Goal: Transaction & Acquisition: Download file/media

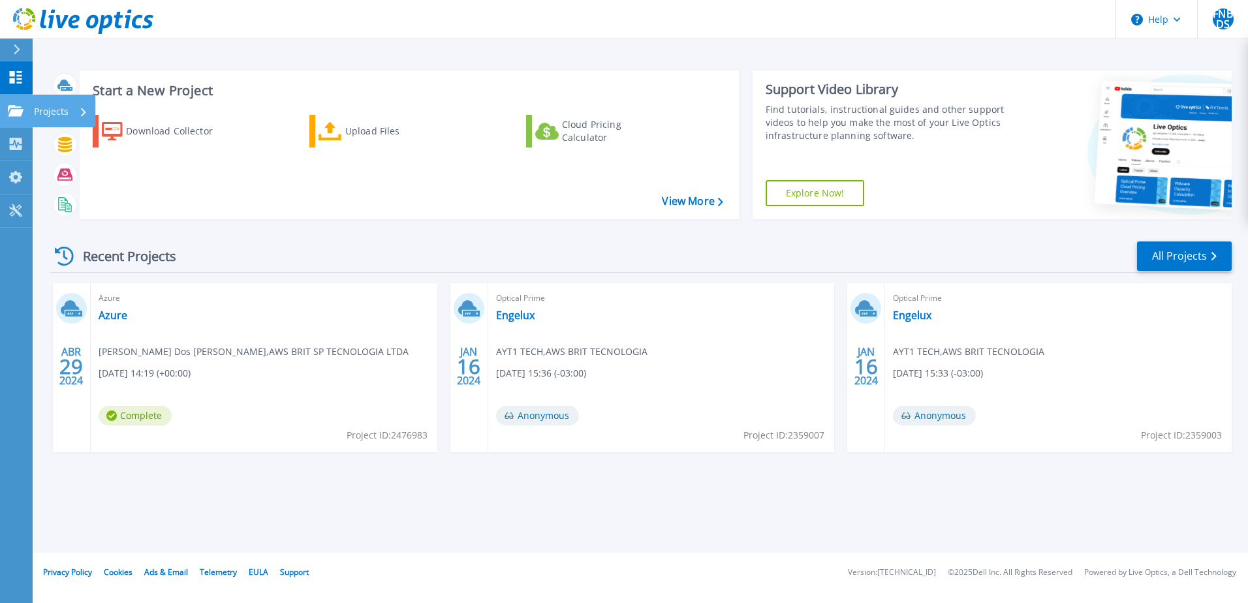
click at [46, 112] on p "Projects" at bounding box center [51, 112] width 35 height 34
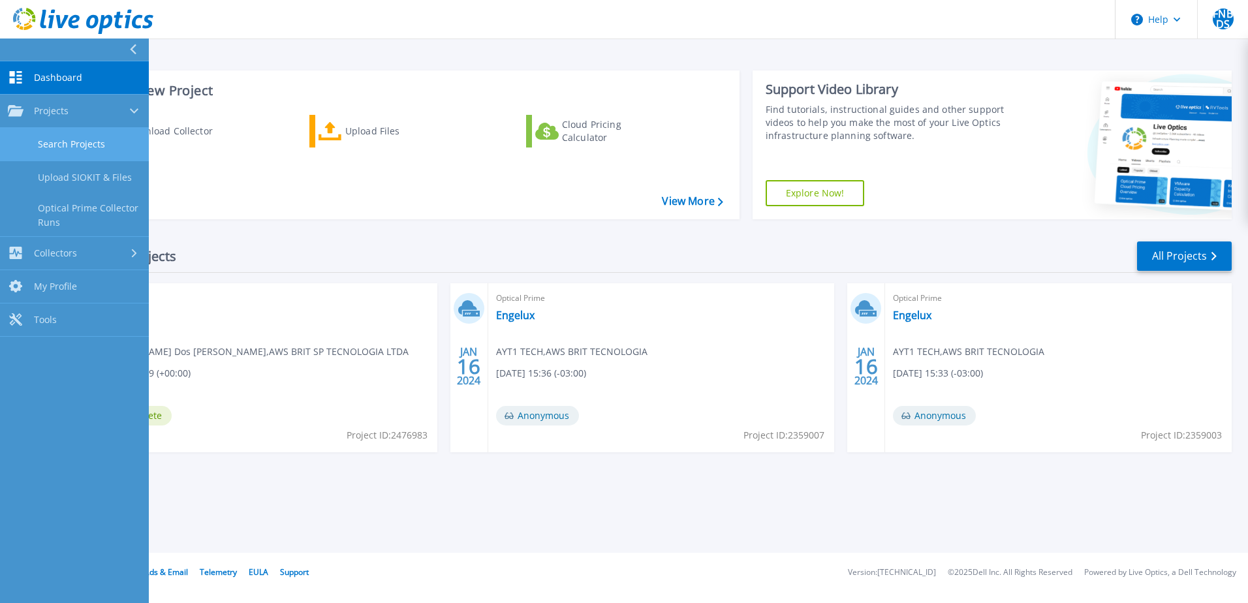
click at [89, 152] on link "Search Projects" at bounding box center [74, 144] width 149 height 33
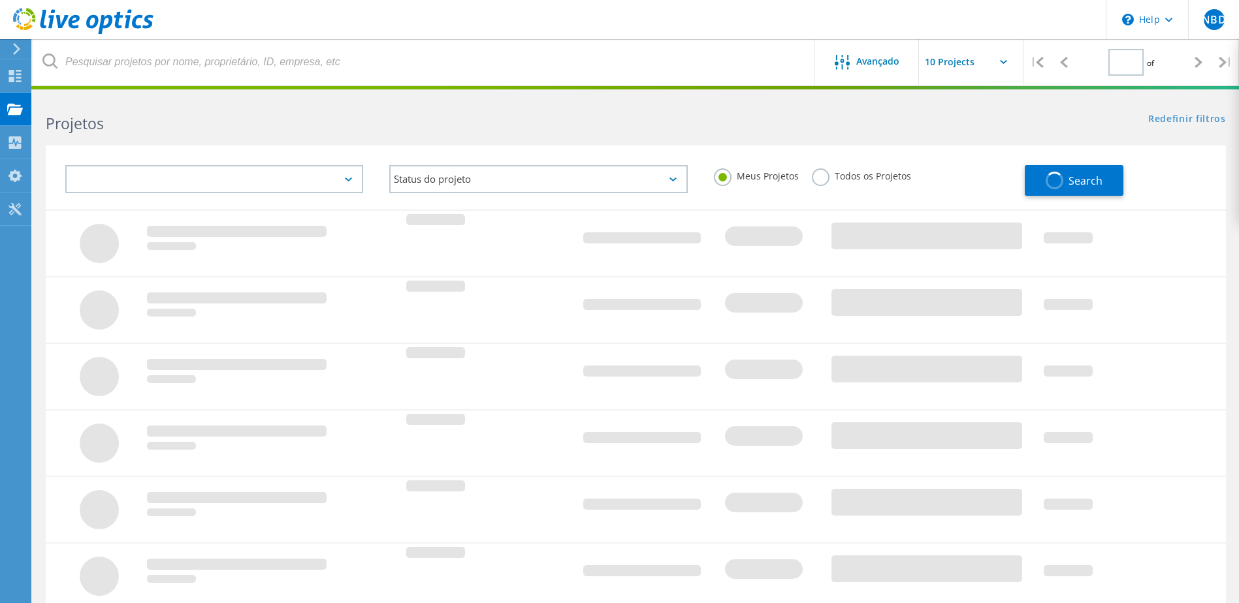
type input "1"
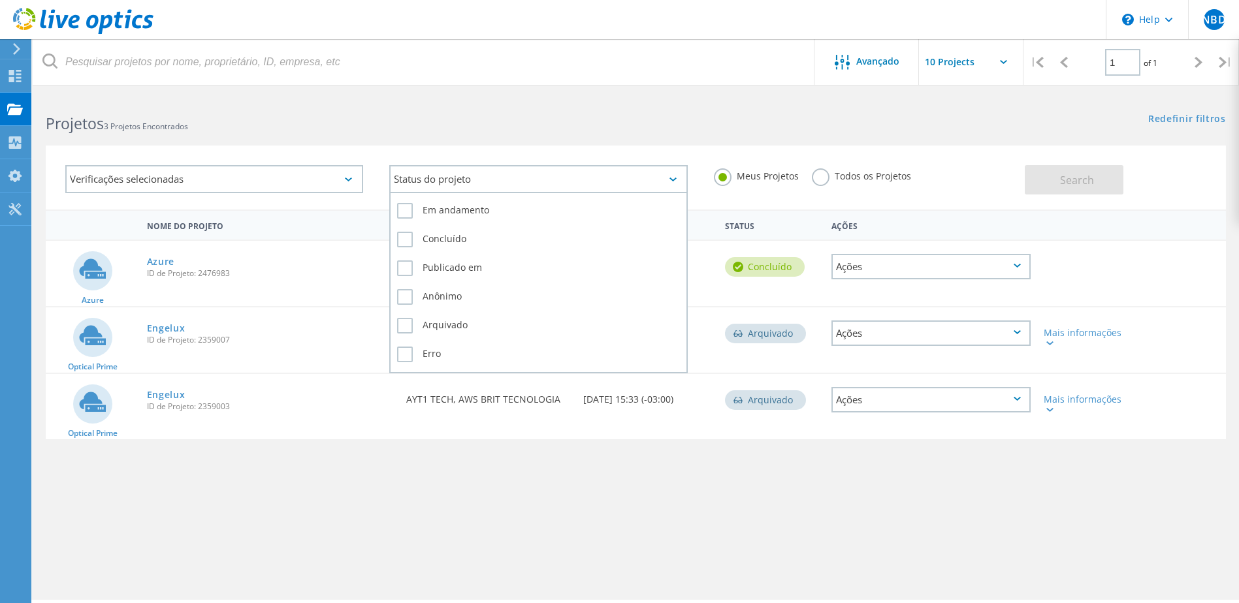
click at [541, 175] on div "Status do projeto" at bounding box center [538, 179] width 298 height 28
click at [400, 244] on label "Concluído" at bounding box center [538, 240] width 282 height 16
click at [0, 0] on input "Concluído" at bounding box center [0, 0] width 0 height 0
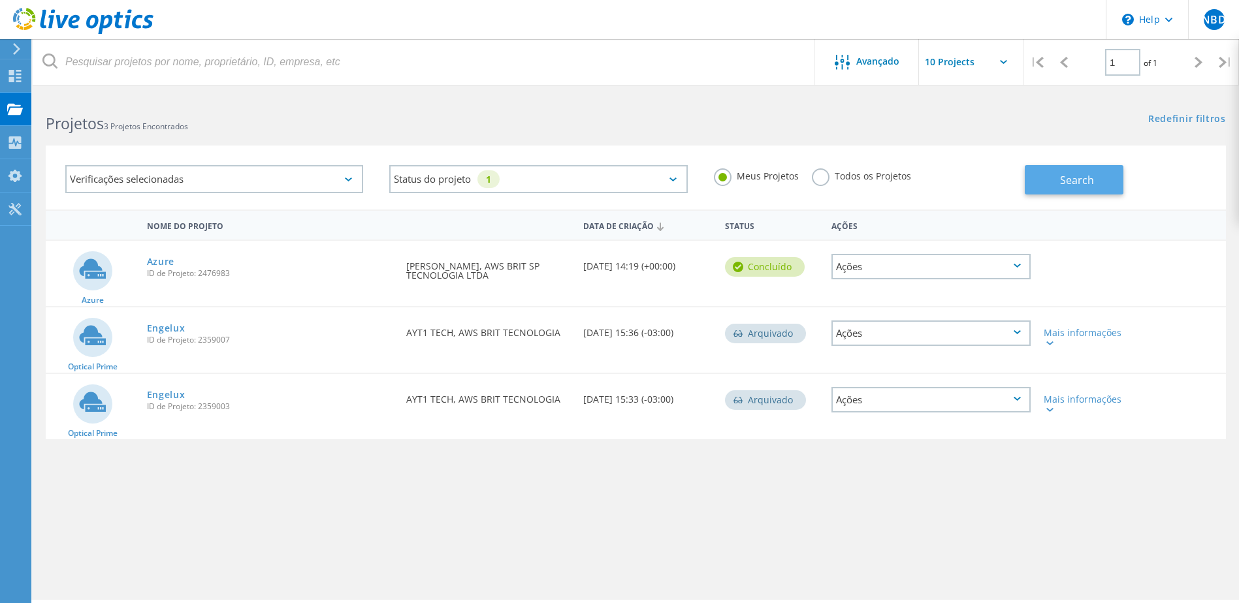
click at [1076, 180] on span "Search" at bounding box center [1077, 180] width 34 height 14
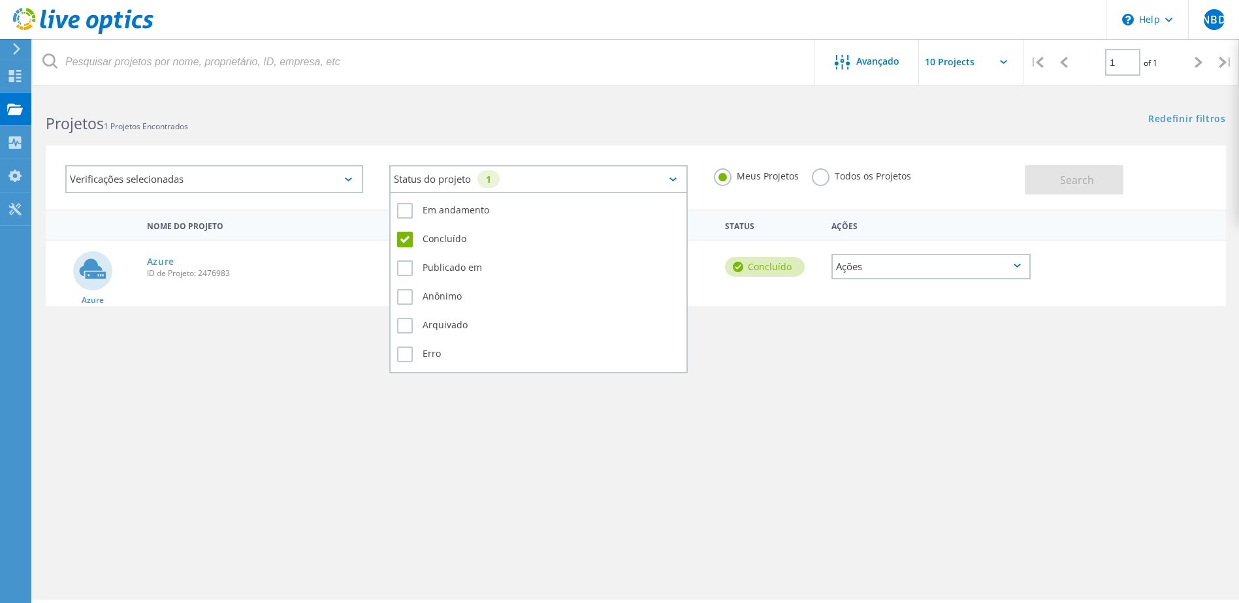
click at [667, 183] on div "Status do projeto 1" at bounding box center [538, 179] width 298 height 28
click at [405, 239] on label "Concluído" at bounding box center [538, 240] width 282 height 16
click at [0, 0] on input "Concluído" at bounding box center [0, 0] width 0 height 0
click at [413, 217] on label "Em andamento" at bounding box center [538, 211] width 282 height 16
click at [0, 0] on input "Em andamento" at bounding box center [0, 0] width 0 height 0
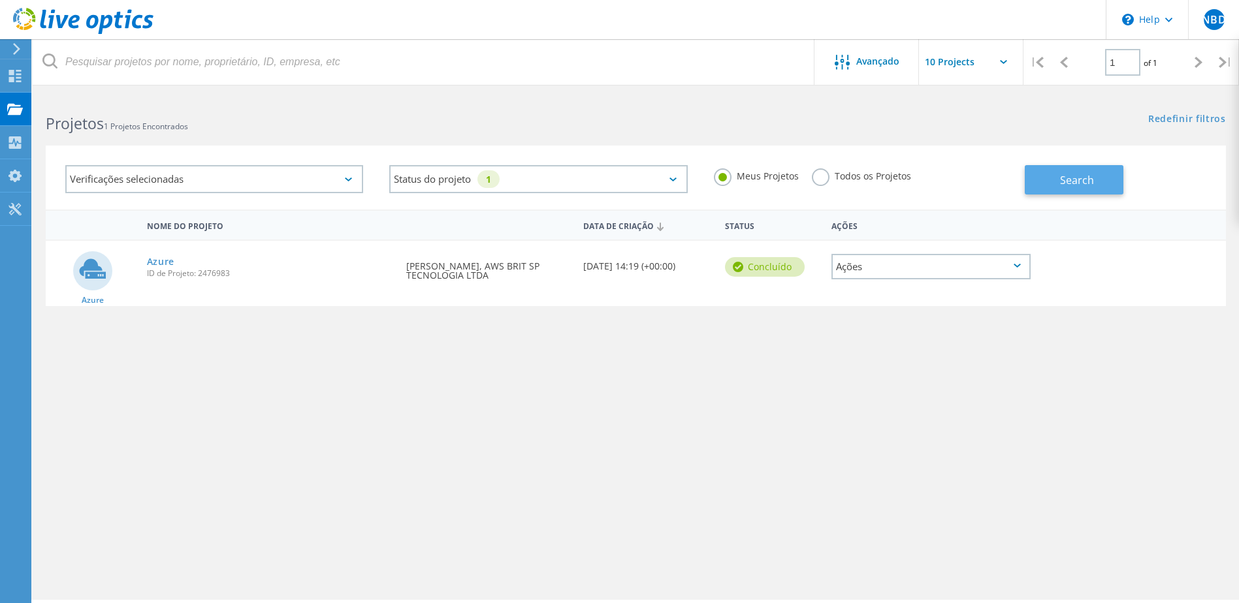
click at [1062, 176] on span "Search" at bounding box center [1077, 180] width 34 height 14
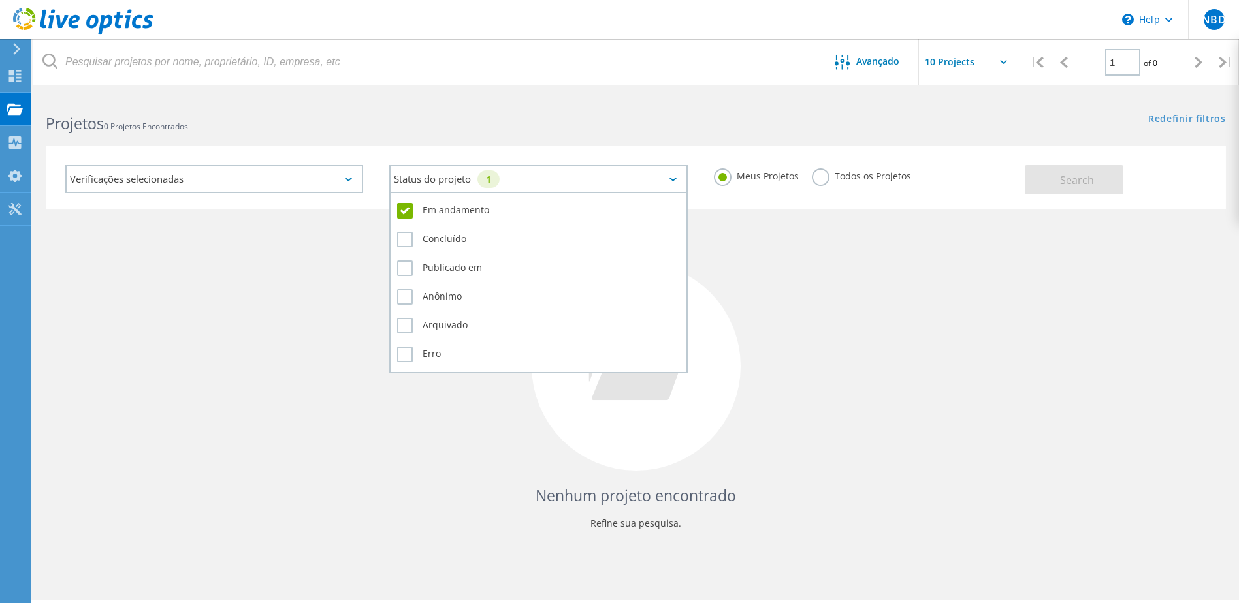
click at [663, 178] on div "Status do projeto 1" at bounding box center [538, 179] width 298 height 28
click at [402, 209] on label "Em andamento" at bounding box center [538, 211] width 282 height 16
click at [0, 0] on input "Em andamento" at bounding box center [0, 0] width 0 height 0
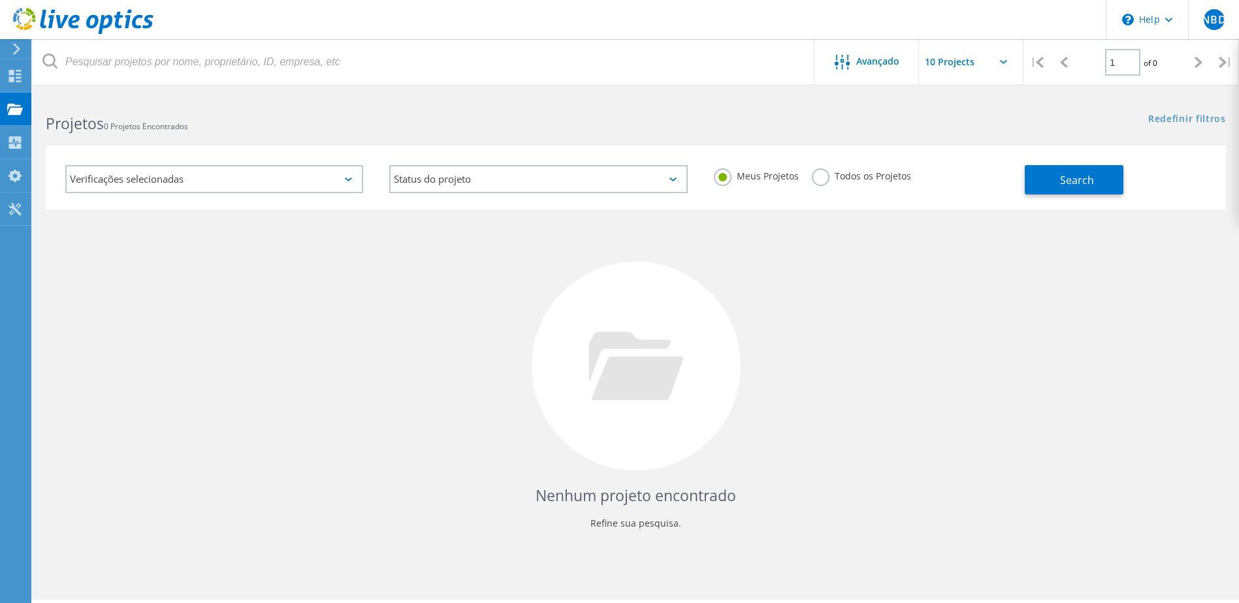
click at [332, 262] on div "Nenhum projeto encontrado Refine sua pesquisa." at bounding box center [636, 379] width 1180 height 338
click at [347, 180] on icon at bounding box center [348, 180] width 7 height 4
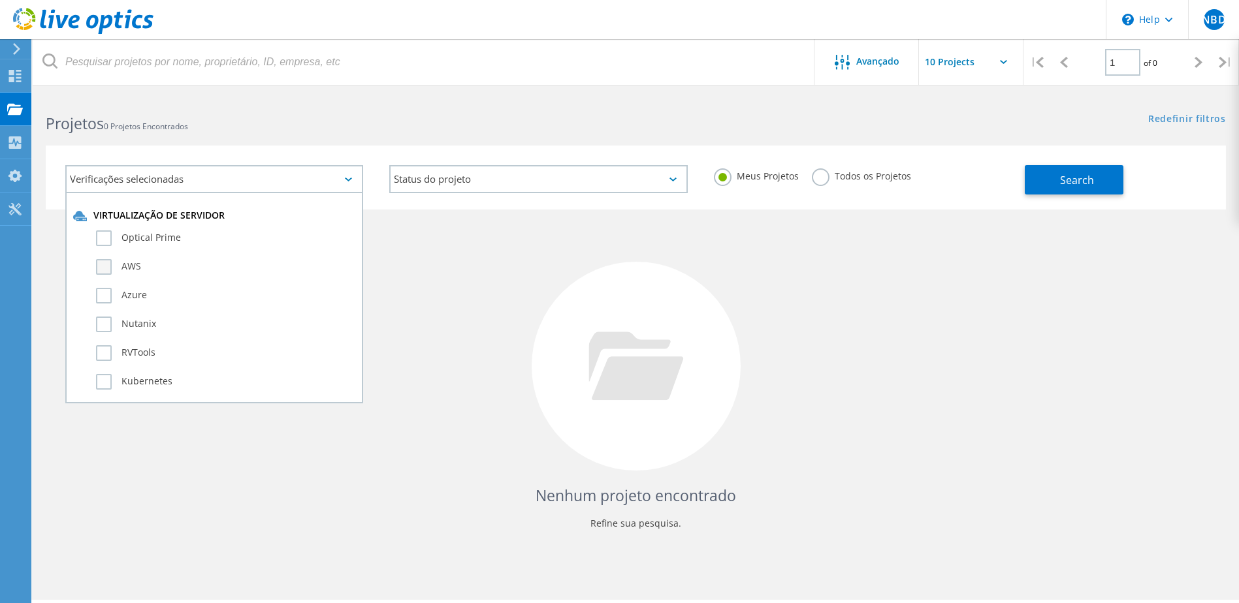
click at [106, 268] on label "AWS" at bounding box center [225, 267] width 259 height 16
click at [0, 0] on input "AWS" at bounding box center [0, 0] width 0 height 0
click at [1094, 180] on button "Search" at bounding box center [1073, 179] width 99 height 29
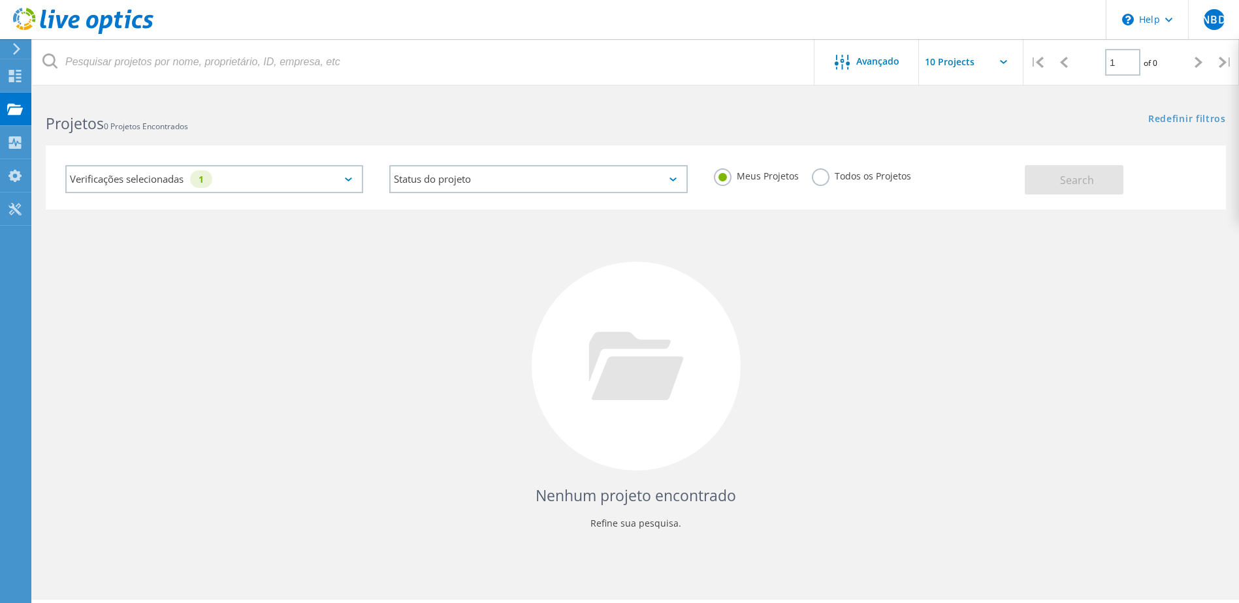
click at [346, 182] on div "Verificações selecionadas 1" at bounding box center [214, 179] width 298 height 28
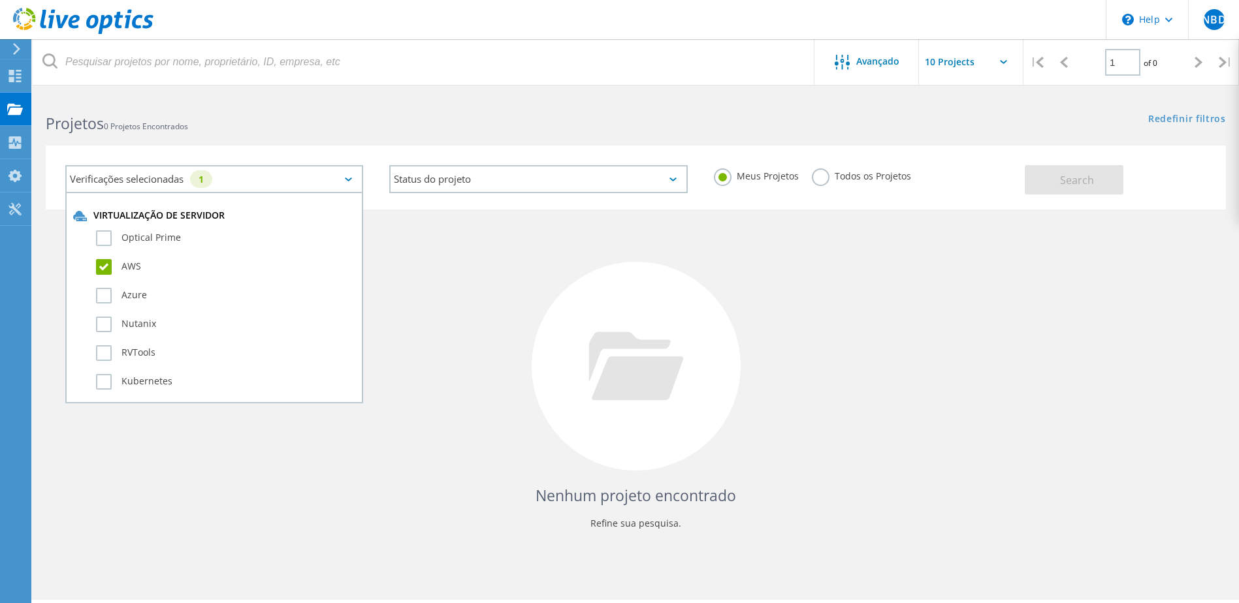
click at [109, 268] on label "AWS" at bounding box center [225, 267] width 259 height 16
click at [0, 0] on input "AWS" at bounding box center [0, 0] width 0 height 0
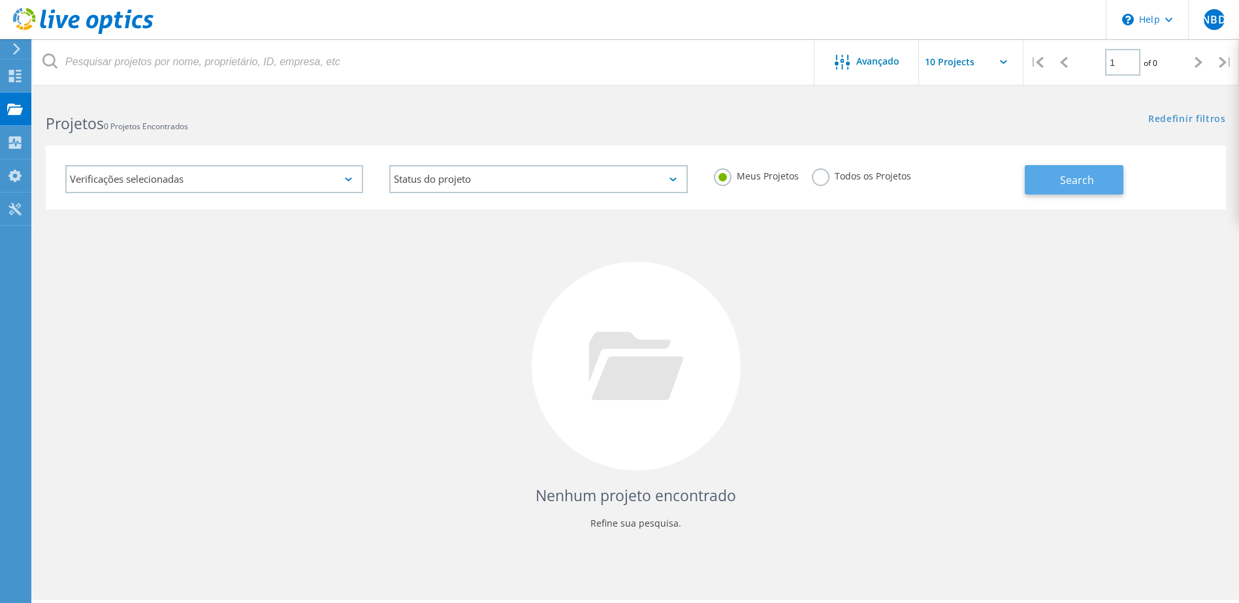
click at [1067, 183] on span "Search" at bounding box center [1077, 180] width 34 height 14
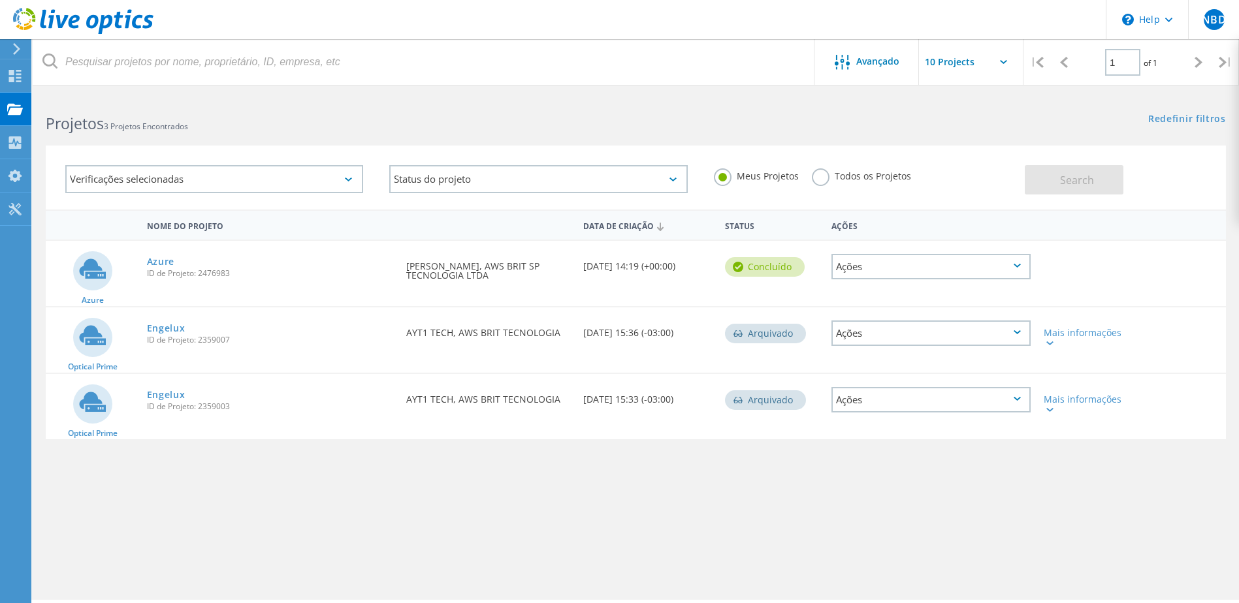
click at [948, 274] on div "Ações" at bounding box center [930, 266] width 199 height 25
click at [700, 499] on div "Nome do Projeto Data de Criação Status Ações Azure Azure ID de Projeto: 2476983…" at bounding box center [636, 380] width 1180 height 340
click at [975, 268] on div "Ações" at bounding box center [930, 266] width 199 height 25
click at [900, 262] on div "Baixar XLSX" at bounding box center [930, 257] width 197 height 20
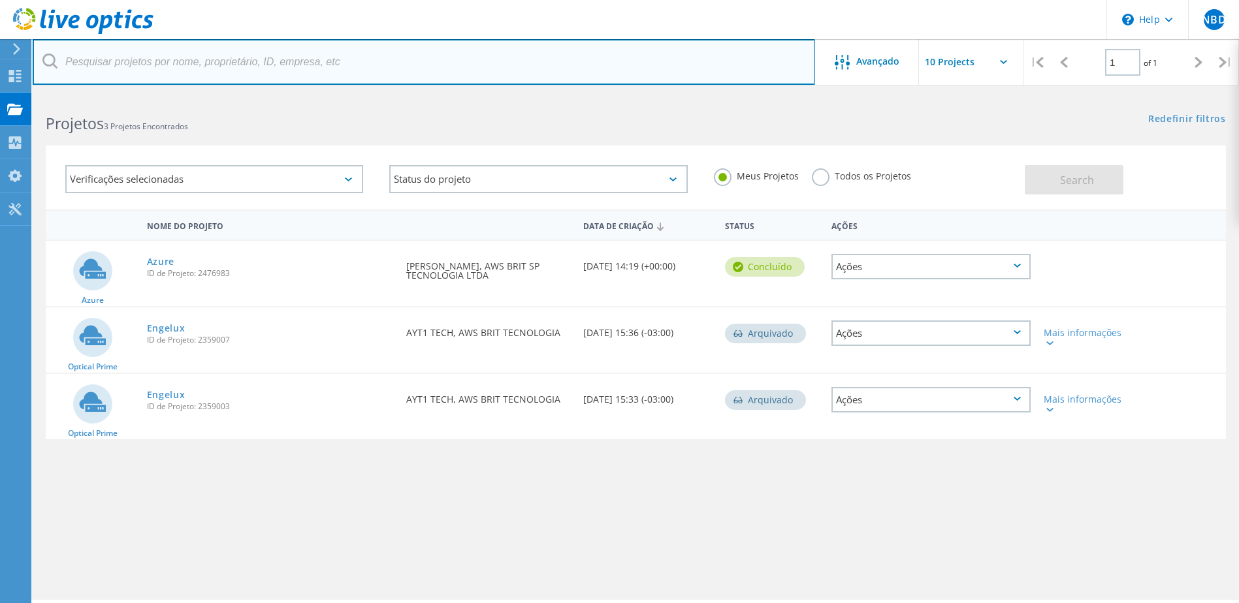
click at [760, 67] on input "text" at bounding box center [424, 62] width 782 height 46
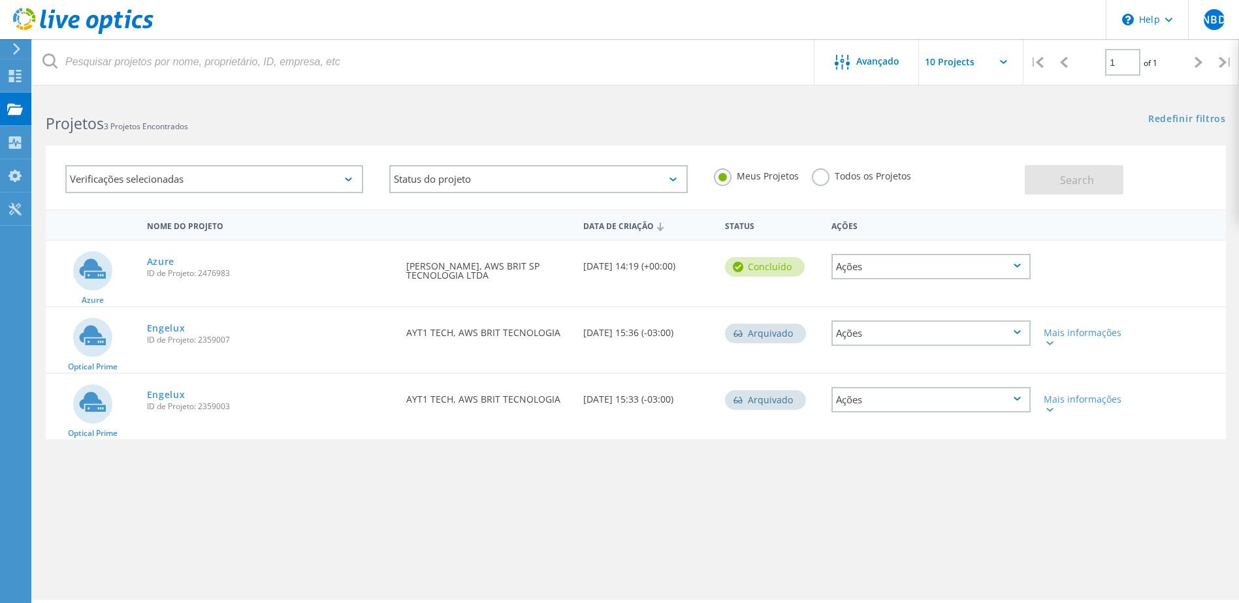
click at [778, 23] on header "\n Help Explore Helpful Articles Contact Support FNBDS Usuário Final Fl�vio [PE…" at bounding box center [619, 19] width 1239 height 39
